Goal: Task Accomplishment & Management: Manage account settings

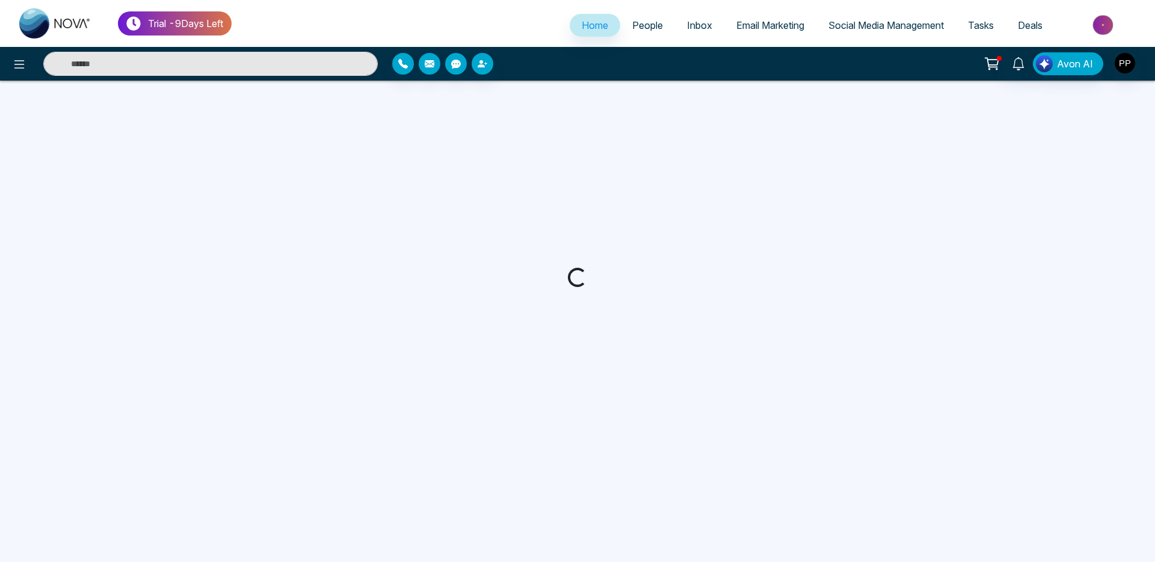
select select "*"
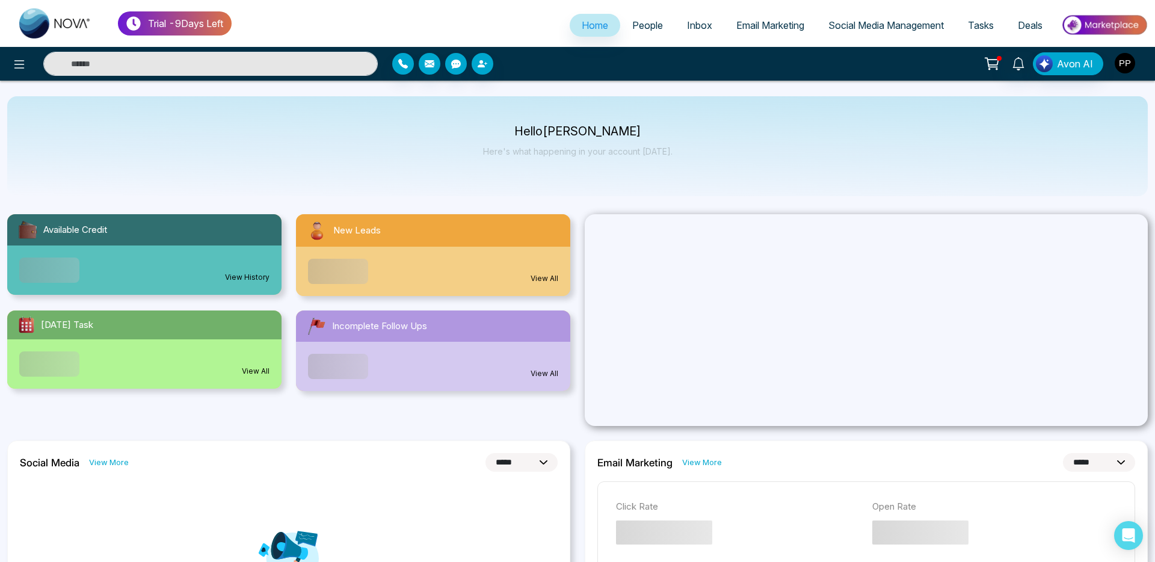
click at [1132, 61] on img "button" at bounding box center [1124, 63] width 20 height 20
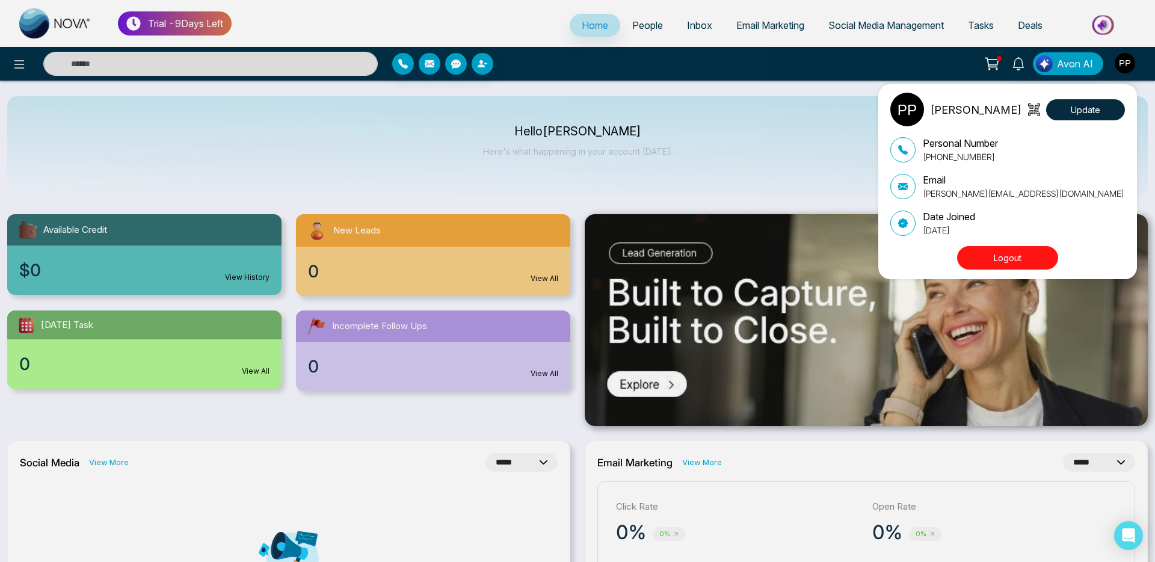
click at [1004, 252] on body "**********" at bounding box center [577, 281] width 1155 height 562
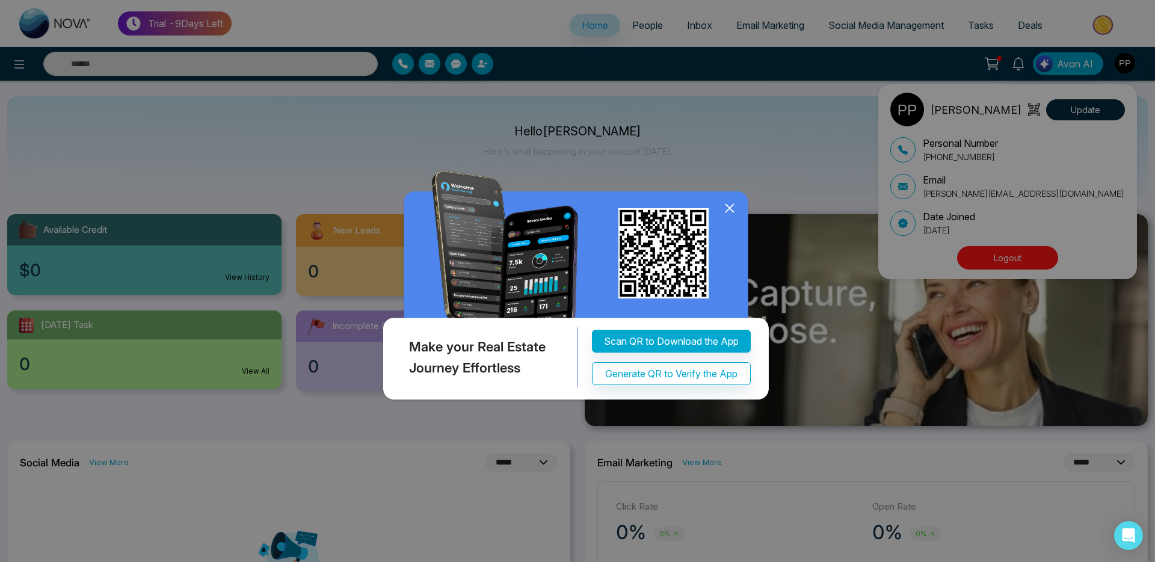
click at [728, 217] on icon at bounding box center [730, 208] width 18 height 18
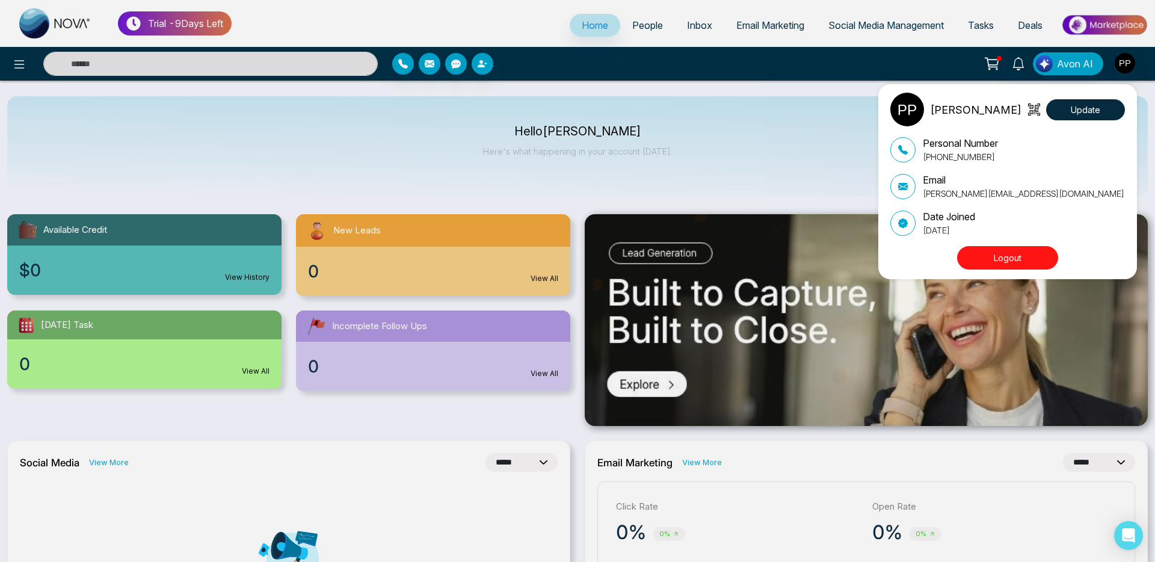
click at [1001, 257] on button "Logout" at bounding box center [1007, 257] width 101 height 23
click at [1003, 258] on button "Logout" at bounding box center [1007, 257] width 101 height 23
